Goal: Information Seeking & Learning: Learn about a topic

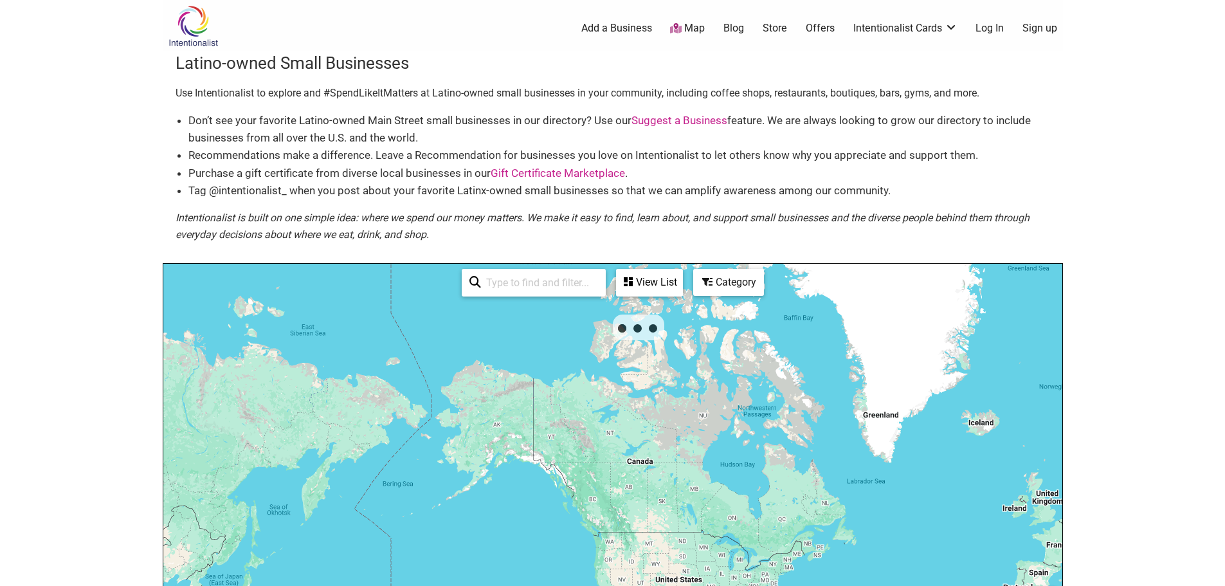
click at [189, 32] on img at bounding box center [193, 26] width 61 height 42
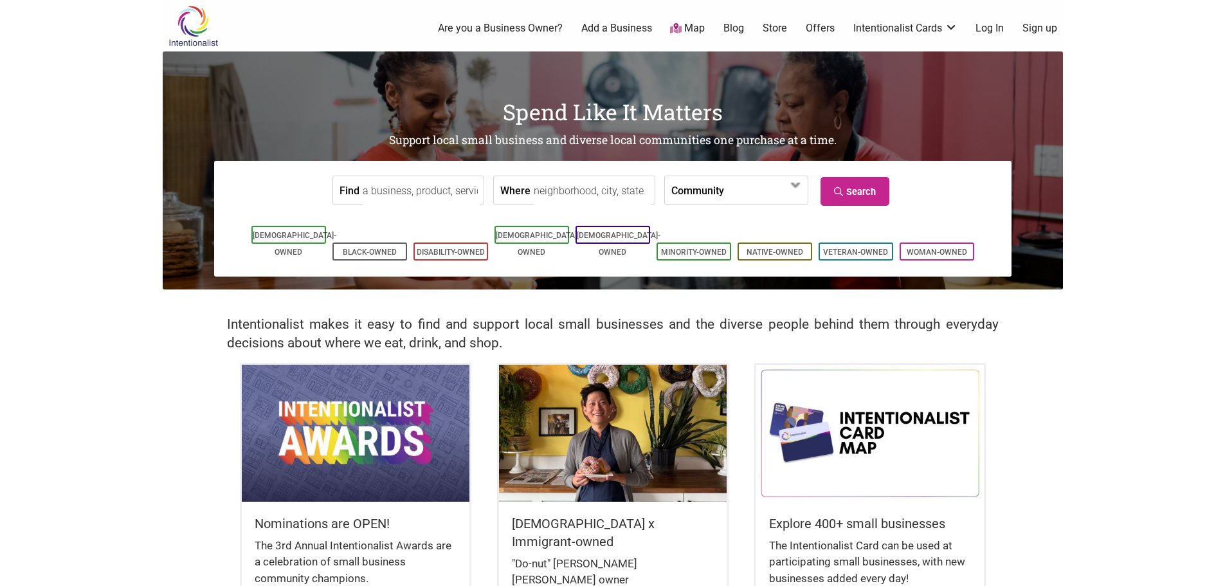
click at [435, 195] on input "Find" at bounding box center [422, 190] width 118 height 29
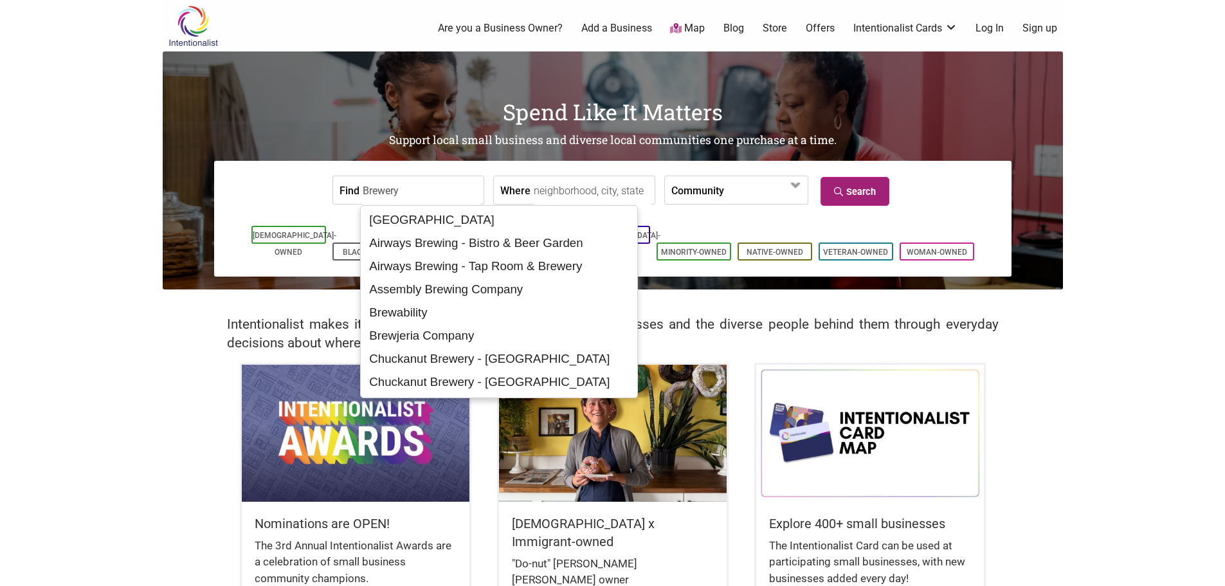
type input "Brewery"
click at [824, 195] on link "Search" at bounding box center [855, 191] width 69 height 29
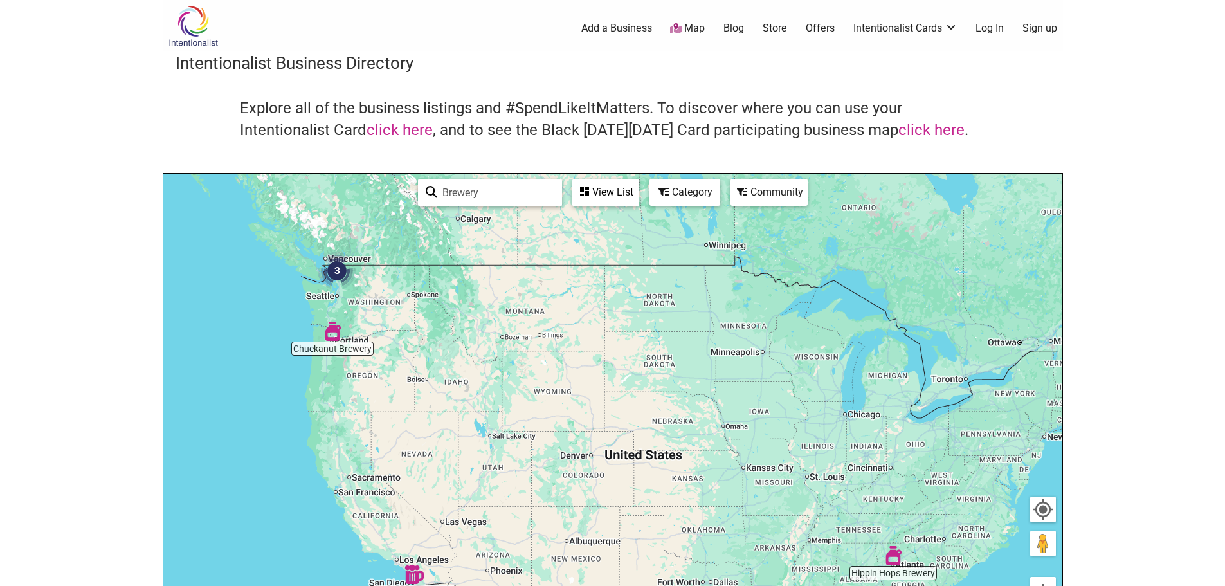
click at [339, 273] on img "3" at bounding box center [337, 270] width 49 height 49
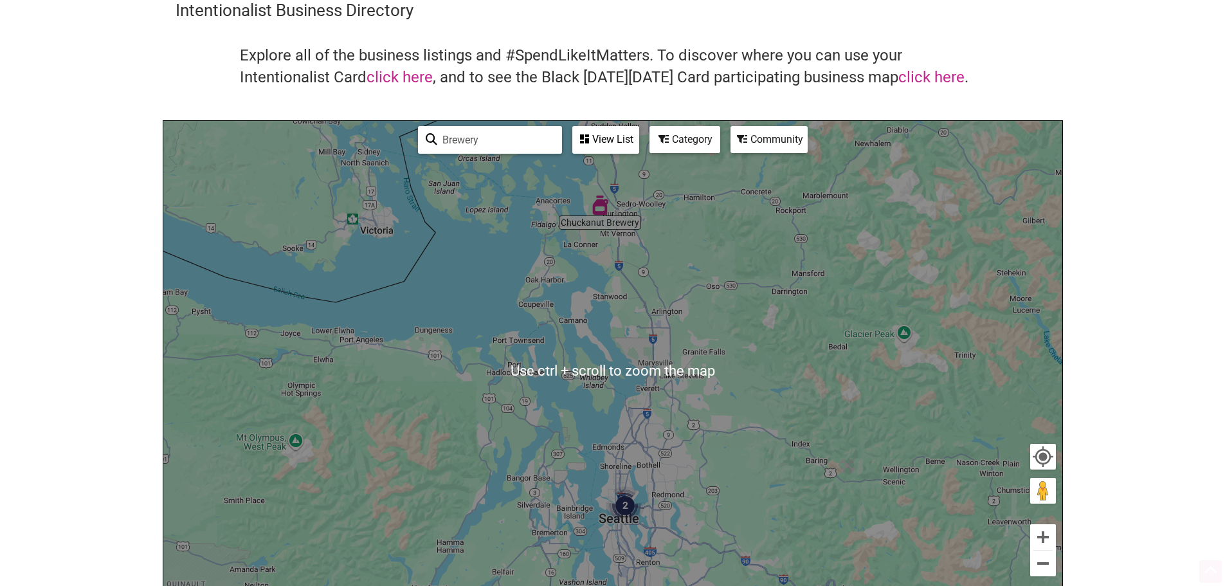
scroll to position [64, 0]
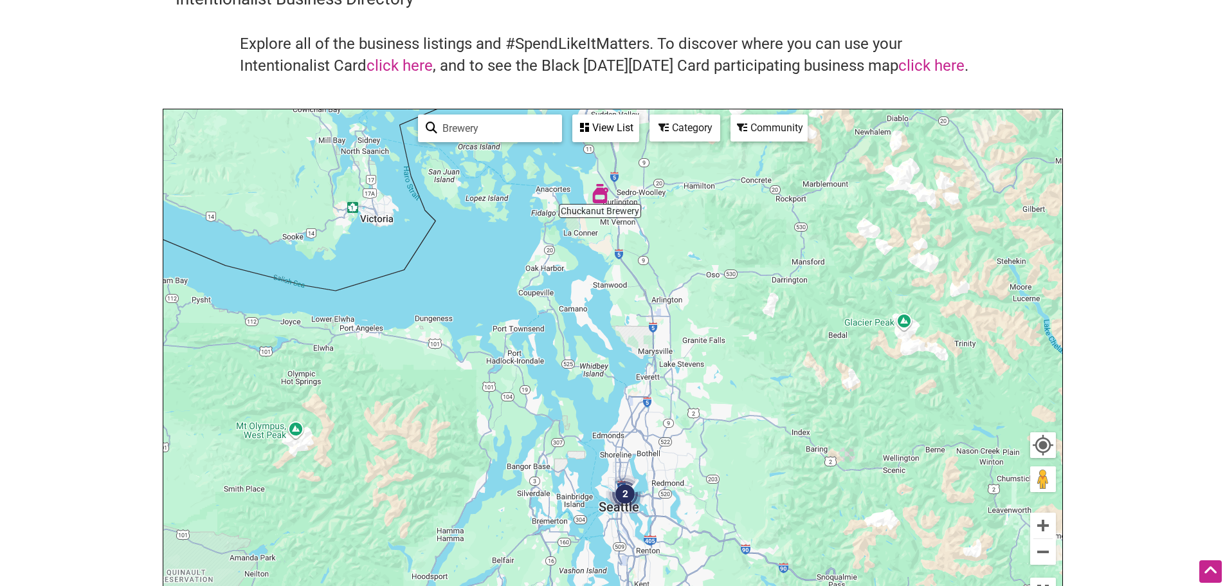
click at [624, 495] on img "2" at bounding box center [625, 494] width 49 height 49
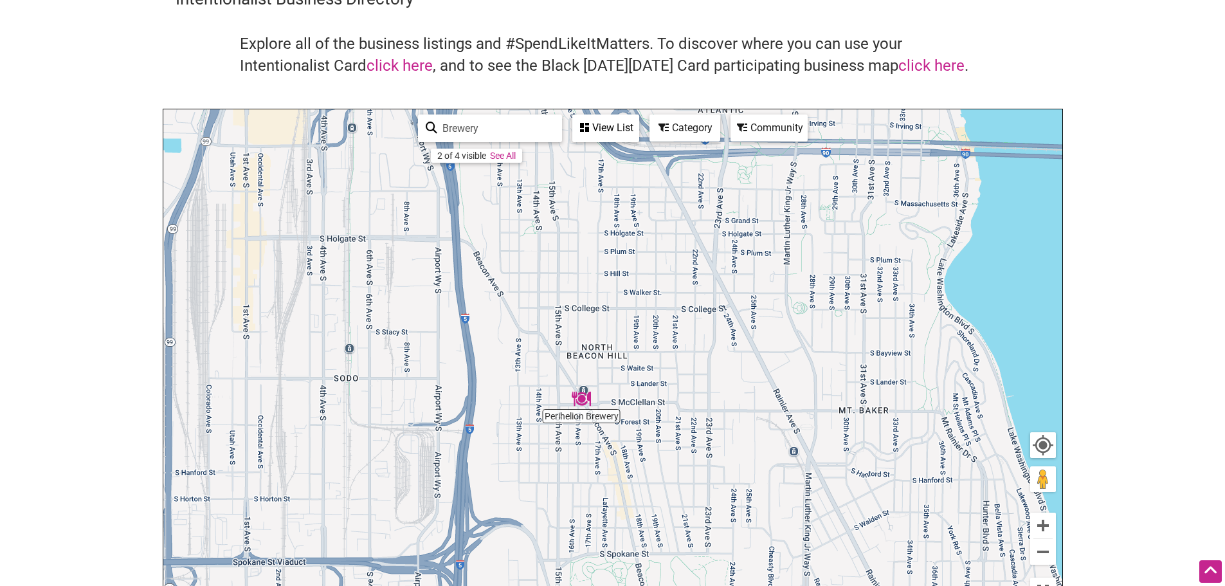
drag, startPoint x: 489, startPoint y: 259, endPoint x: 536, endPoint y: 84, distance: 181.0
click at [538, 83] on div "Intentionalist Business Directory Explore all of the business listings and #Spe…" at bounding box center [613, 298] width 900 height 623
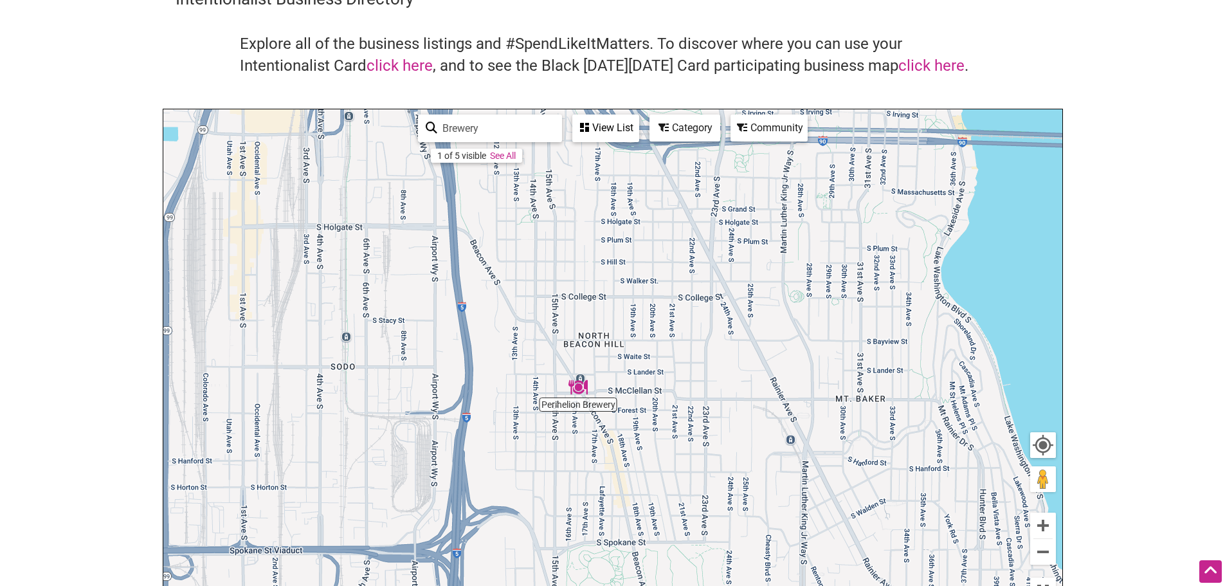
click at [499, 150] on link "See All" at bounding box center [503, 155] width 26 height 10
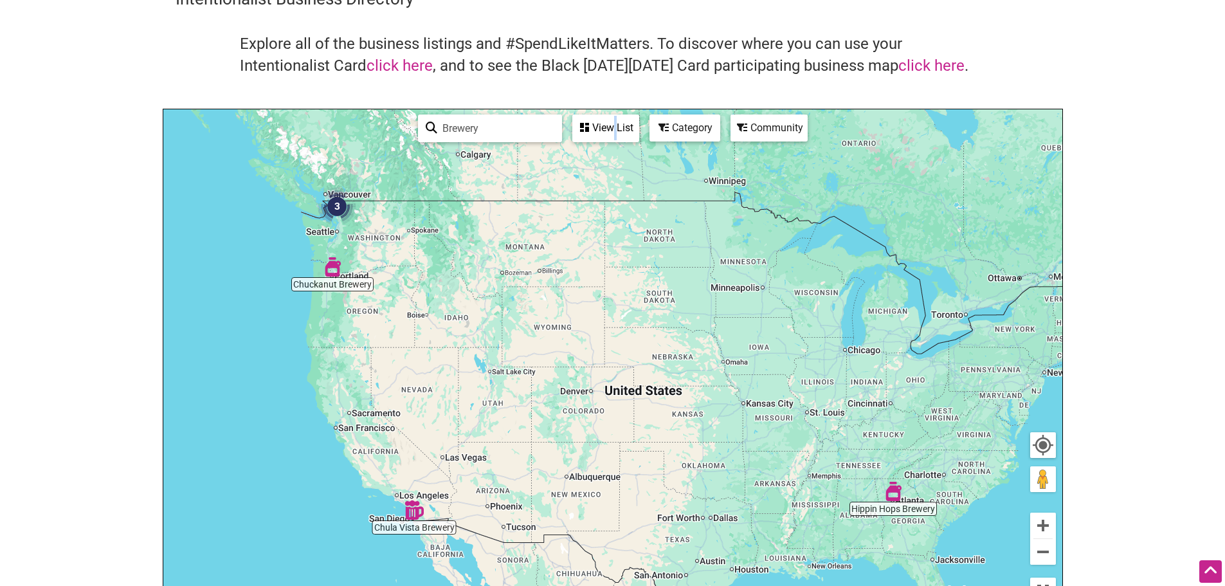
click at [615, 132] on div "View List" at bounding box center [606, 128] width 64 height 24
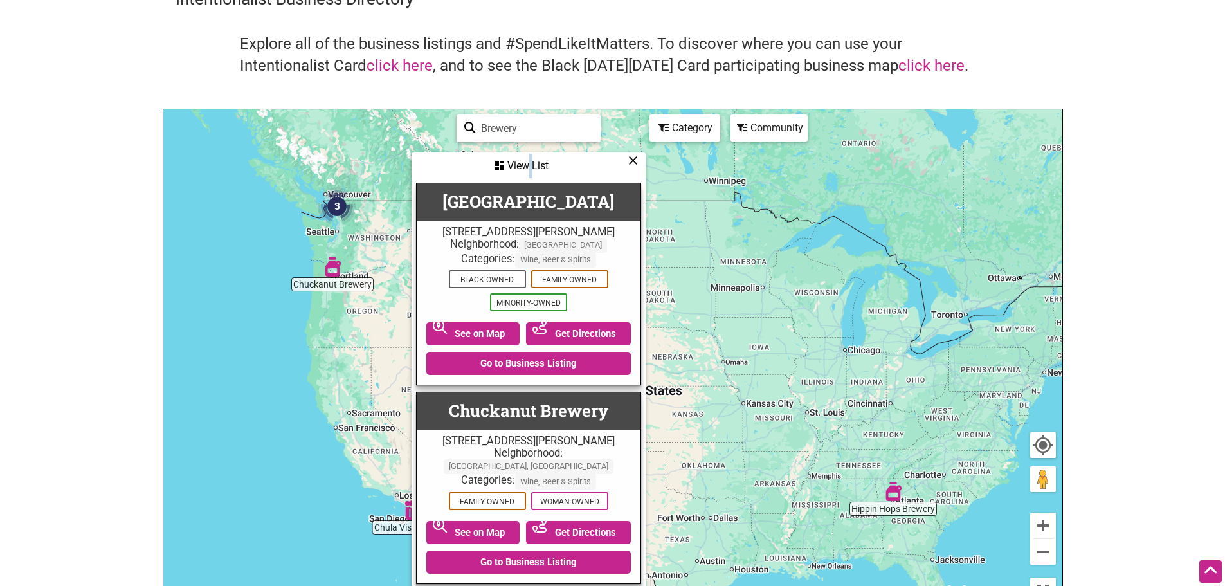
scroll to position [0, 0]
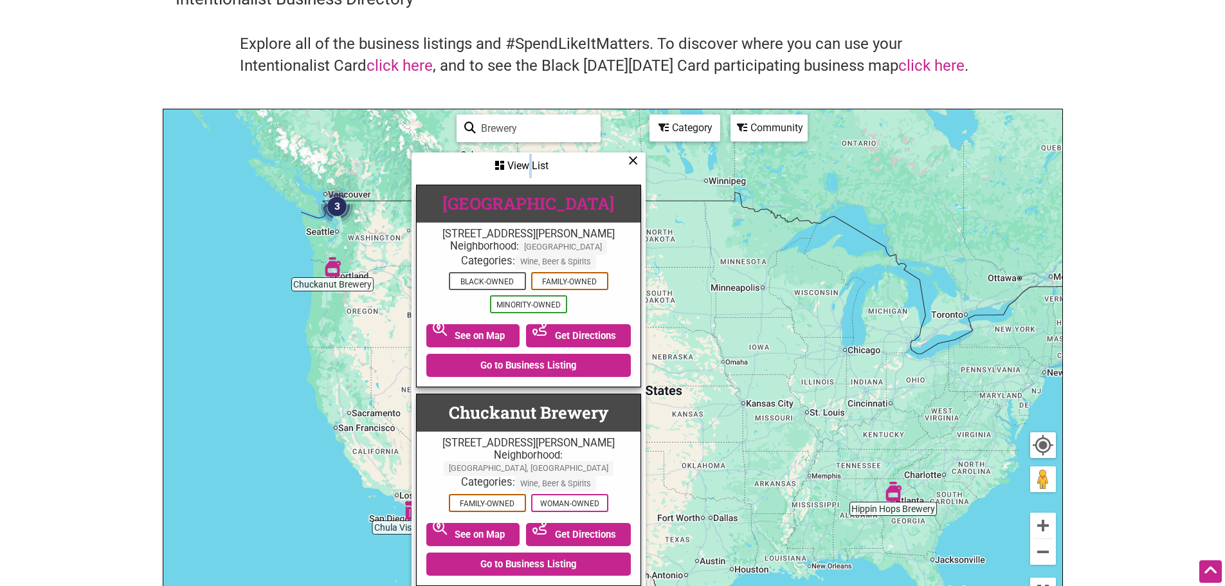
click at [583, 201] on link "[GEOGRAPHIC_DATA]" at bounding box center [528, 203] width 172 height 22
